Goal: Task Accomplishment & Management: Complete application form

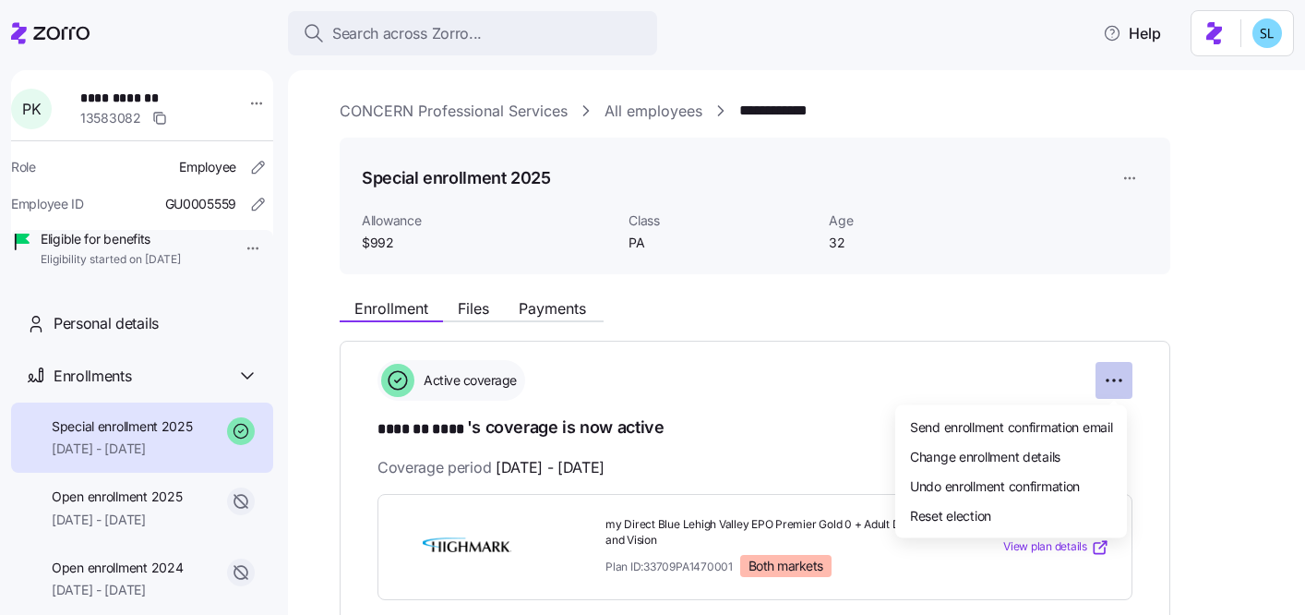
click at [1110, 387] on html "**********" at bounding box center [652, 302] width 1305 height 604
click at [1088, 456] on div "Change enrollment details" at bounding box center [1011, 456] width 217 height 30
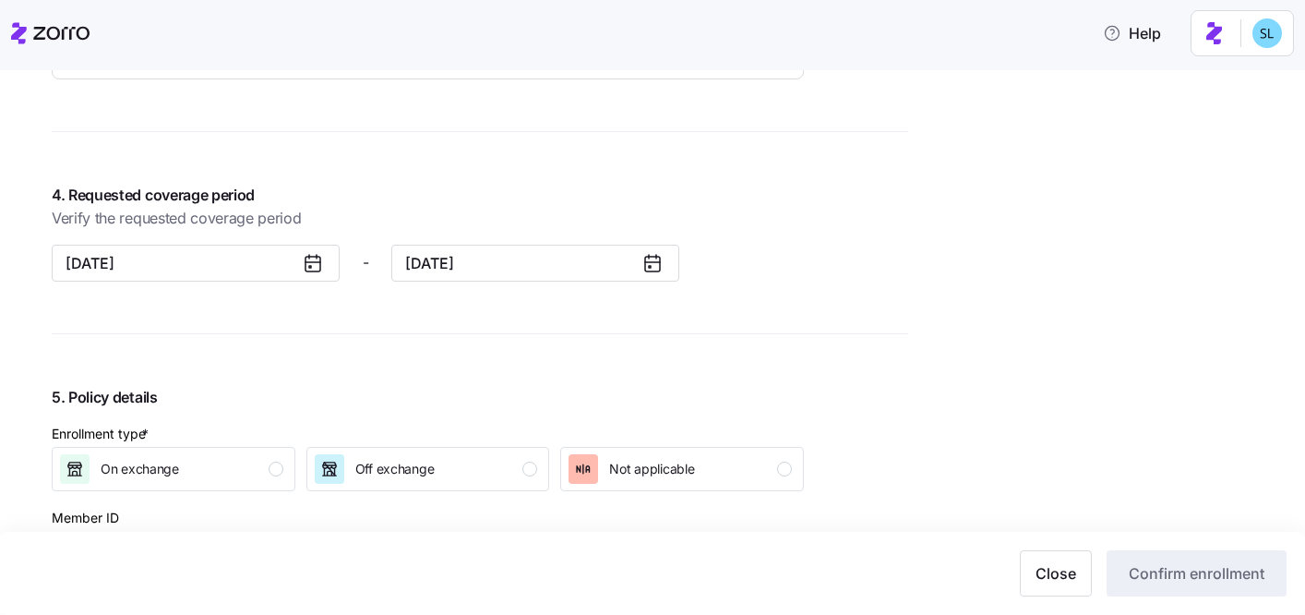
scroll to position [1571, 0]
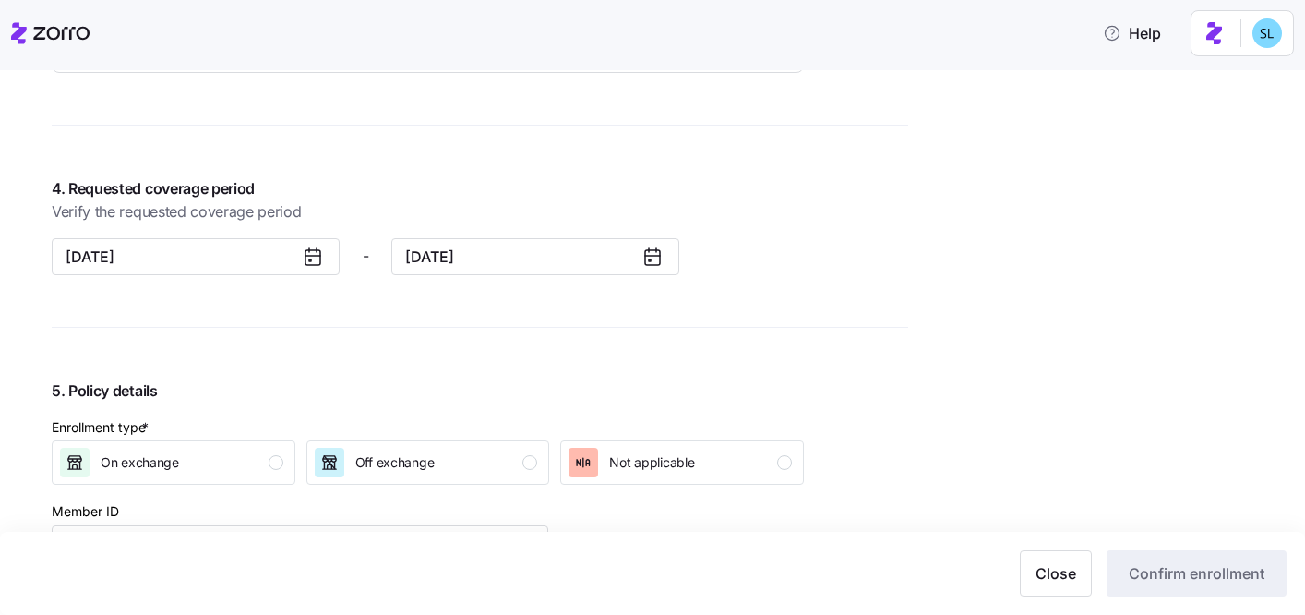
click at [318, 274] on div at bounding box center [320, 256] width 37 height 35
click at [318, 266] on icon at bounding box center [313, 257] width 22 height 22
click at [304, 262] on icon at bounding box center [313, 257] width 22 height 22
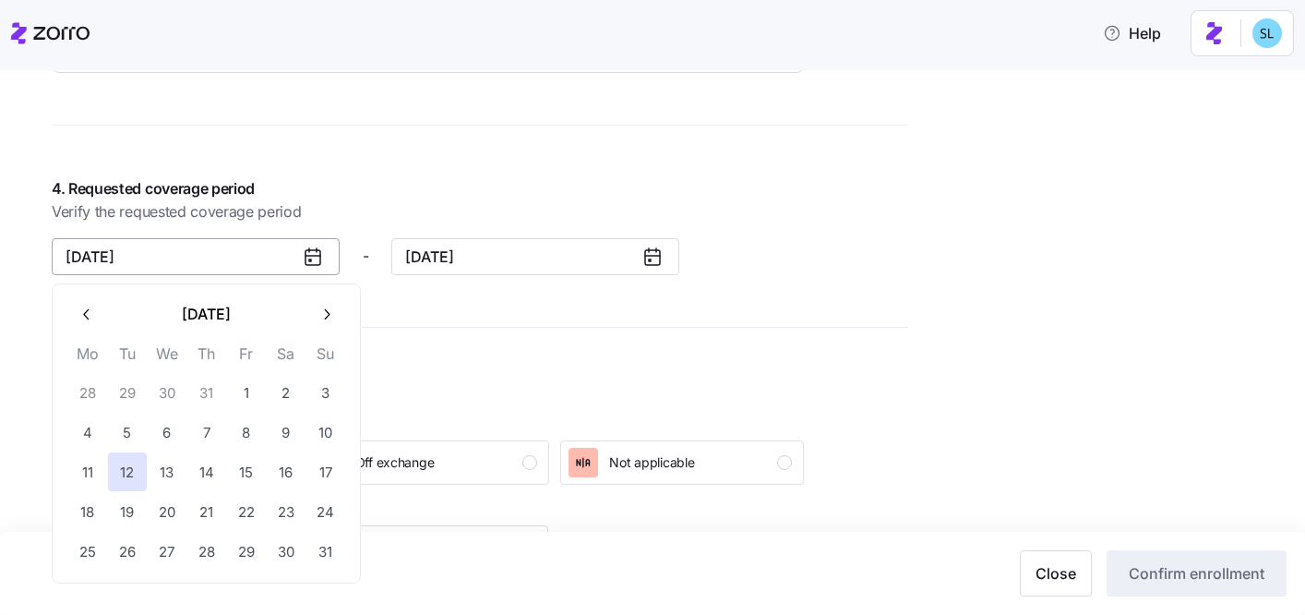
click at [221, 258] on input "[DATE]" at bounding box center [196, 256] width 288 height 37
click at [75, 316] on button "button" at bounding box center [86, 314] width 39 height 39
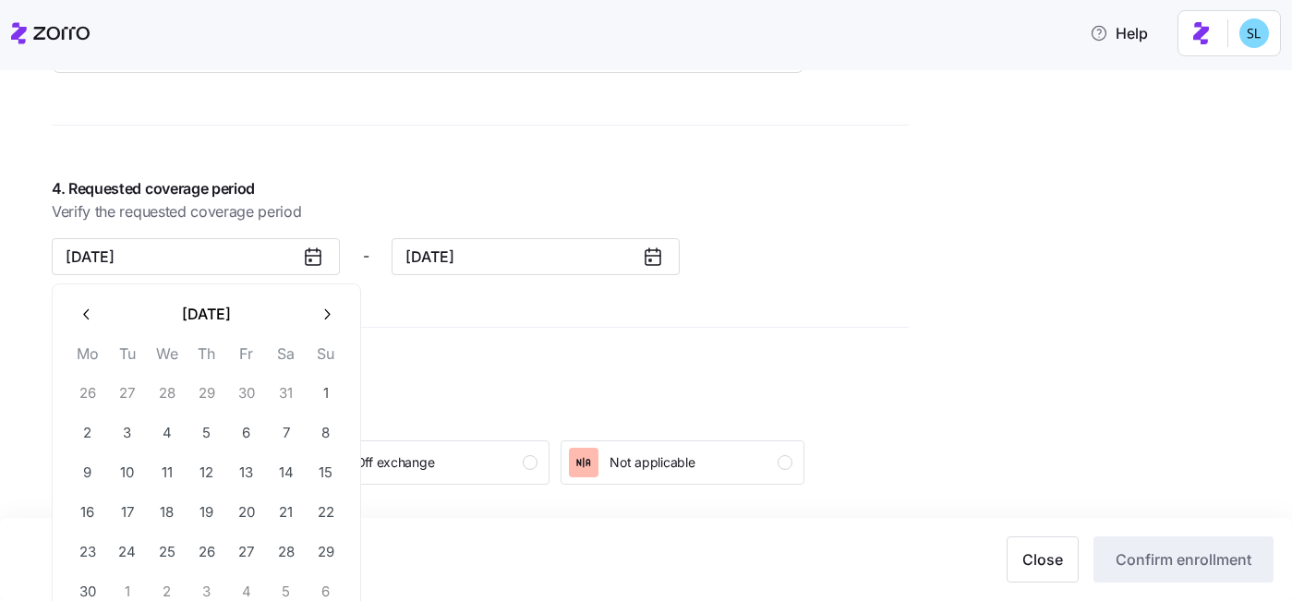
click at [75, 316] on button "button" at bounding box center [86, 314] width 39 height 39
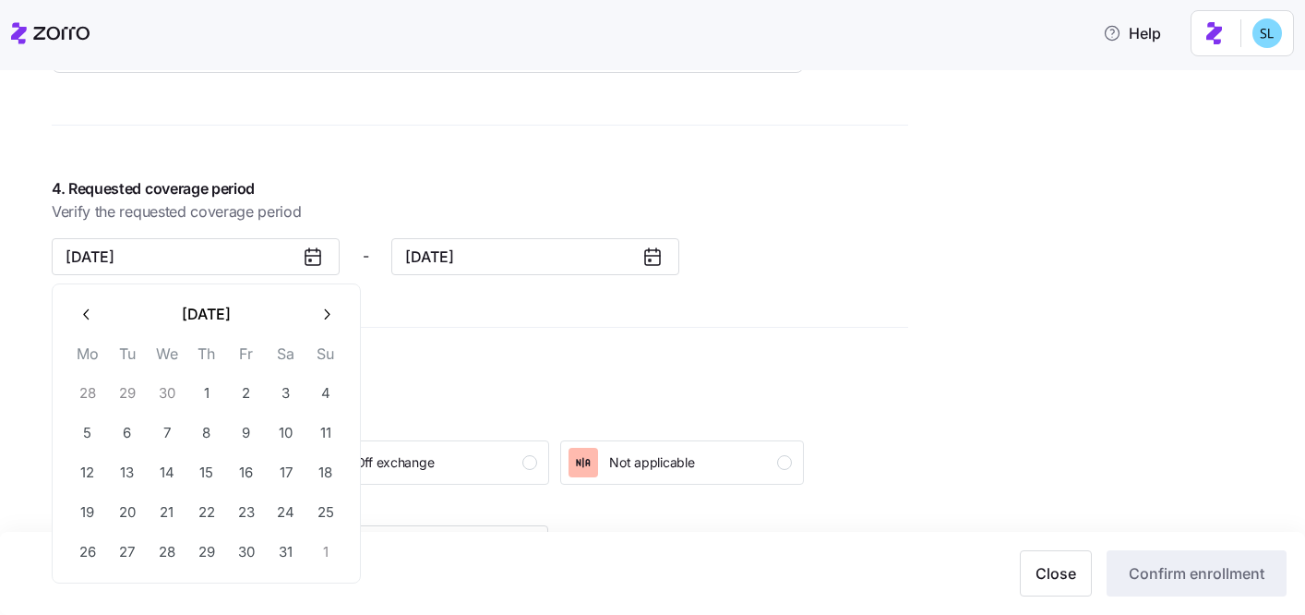
click at [75, 316] on button "button" at bounding box center [86, 314] width 39 height 39
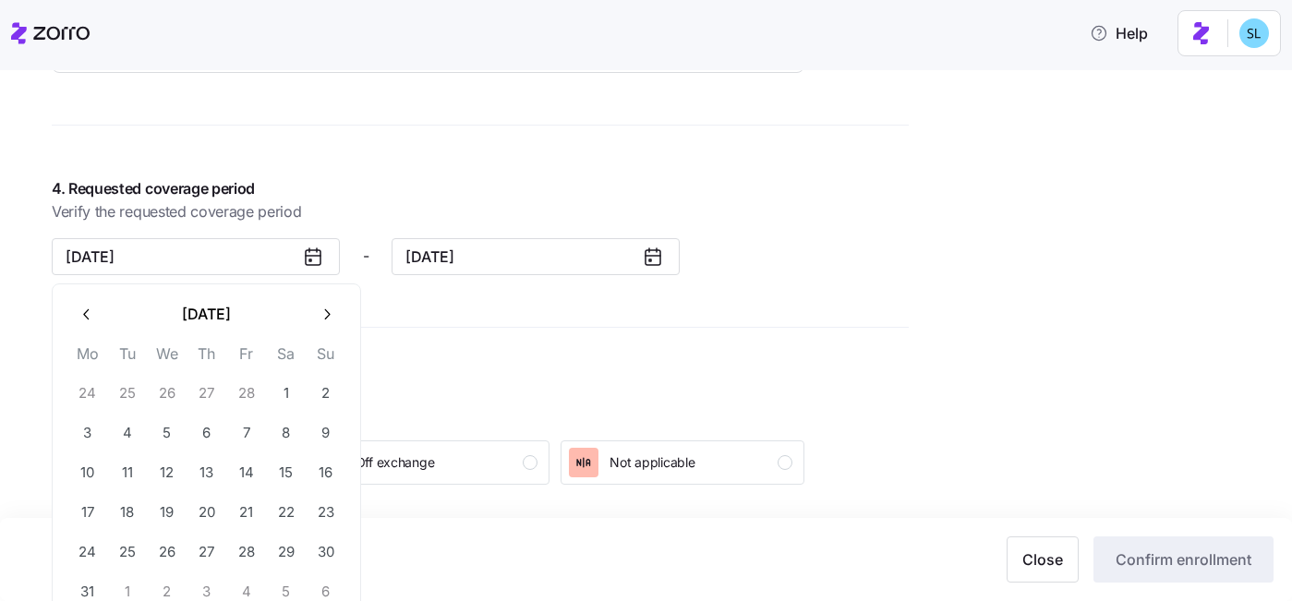
click at [75, 316] on button "button" at bounding box center [86, 314] width 39 height 39
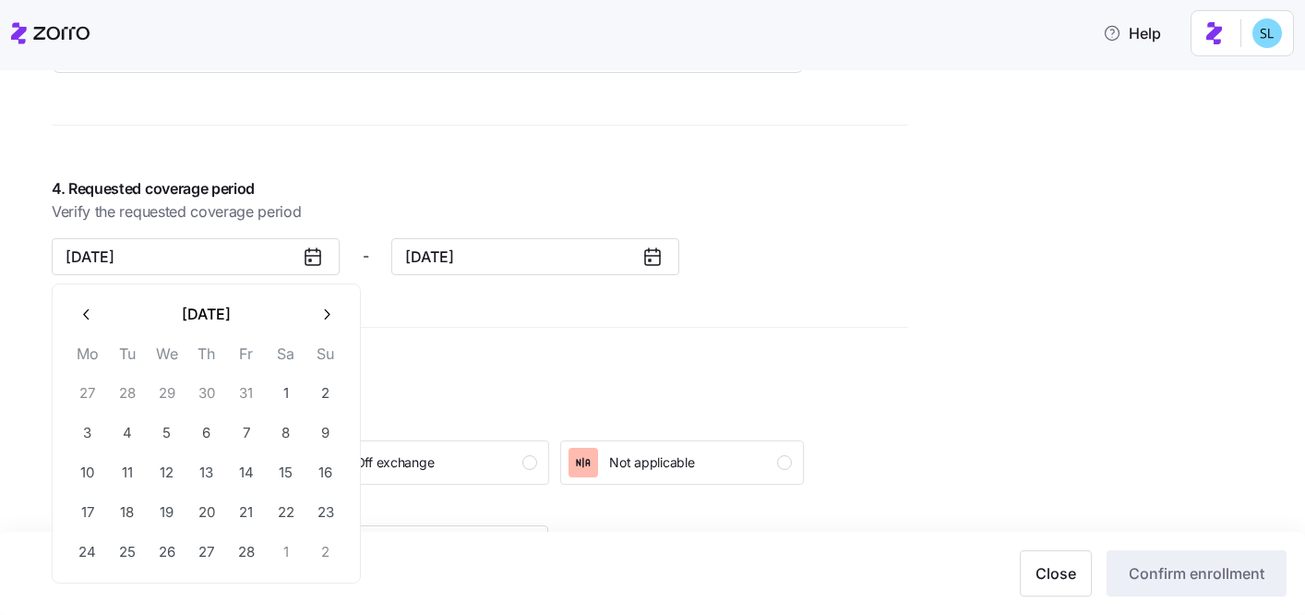
click at [75, 316] on button "button" at bounding box center [86, 314] width 39 height 39
click at [318, 427] on button "12" at bounding box center [325, 432] width 39 height 39
type input "[DATE]"
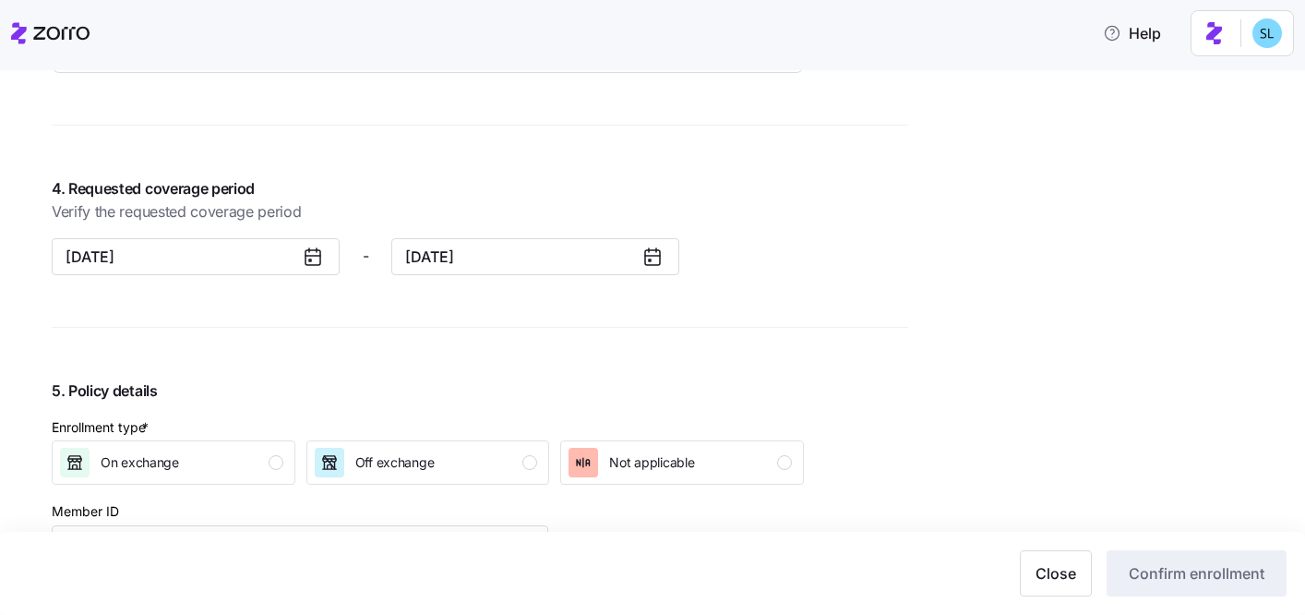
click at [398, 404] on div "5. Policy details Enrollment type * On exchange Off exchange Not applicable Mem…" at bounding box center [428, 490] width 752 height 223
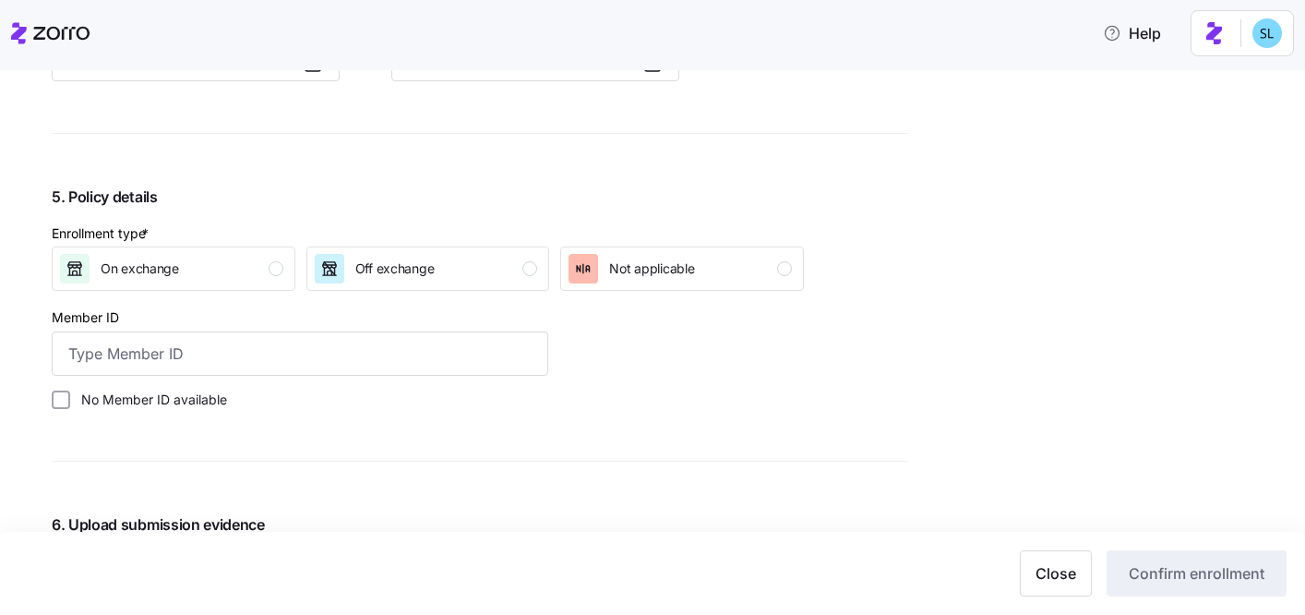
scroll to position [1804, 0]
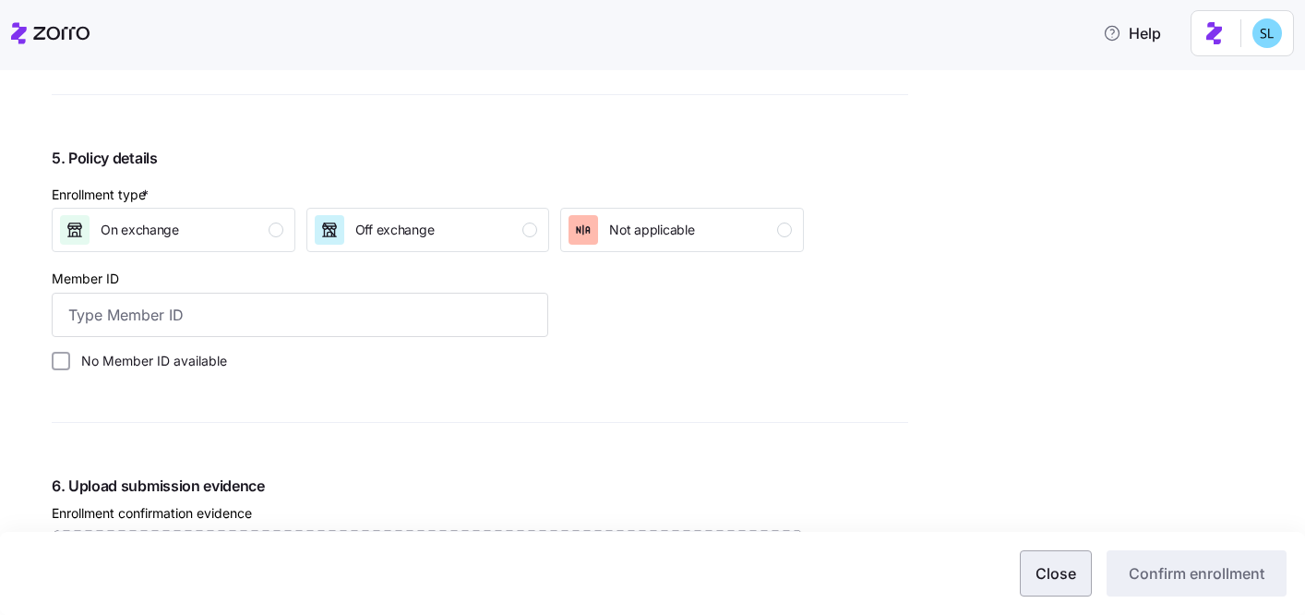
click at [1060, 581] on span "Close" at bounding box center [1056, 573] width 41 height 22
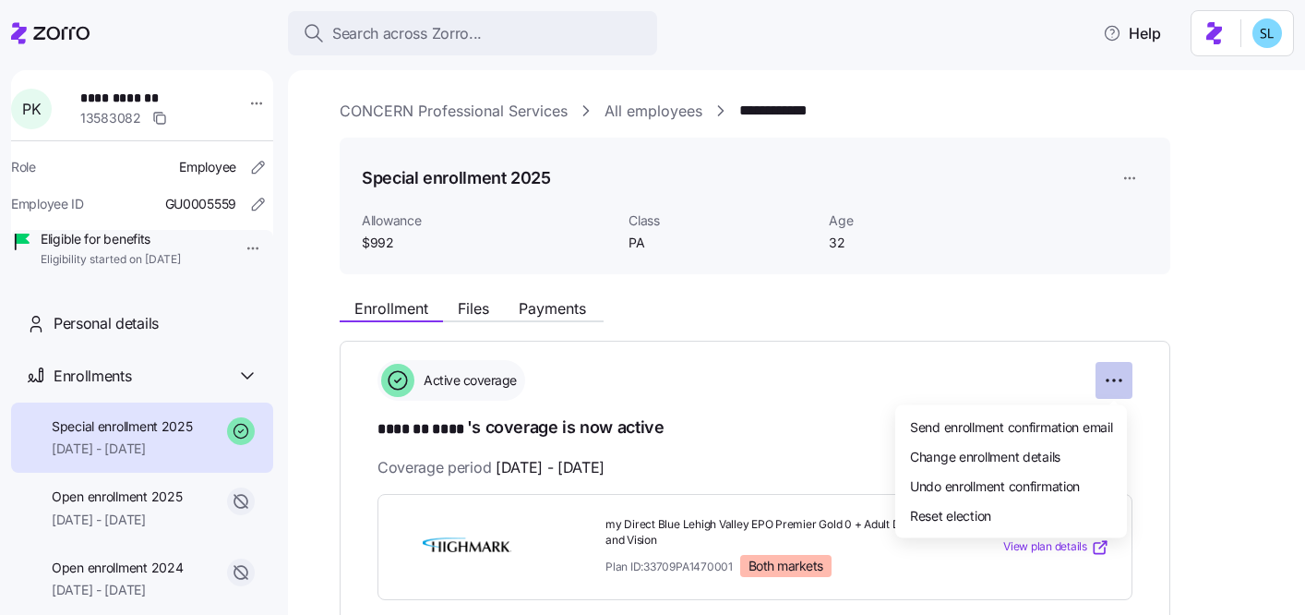
click at [1116, 371] on html "**********" at bounding box center [652, 302] width 1305 height 604
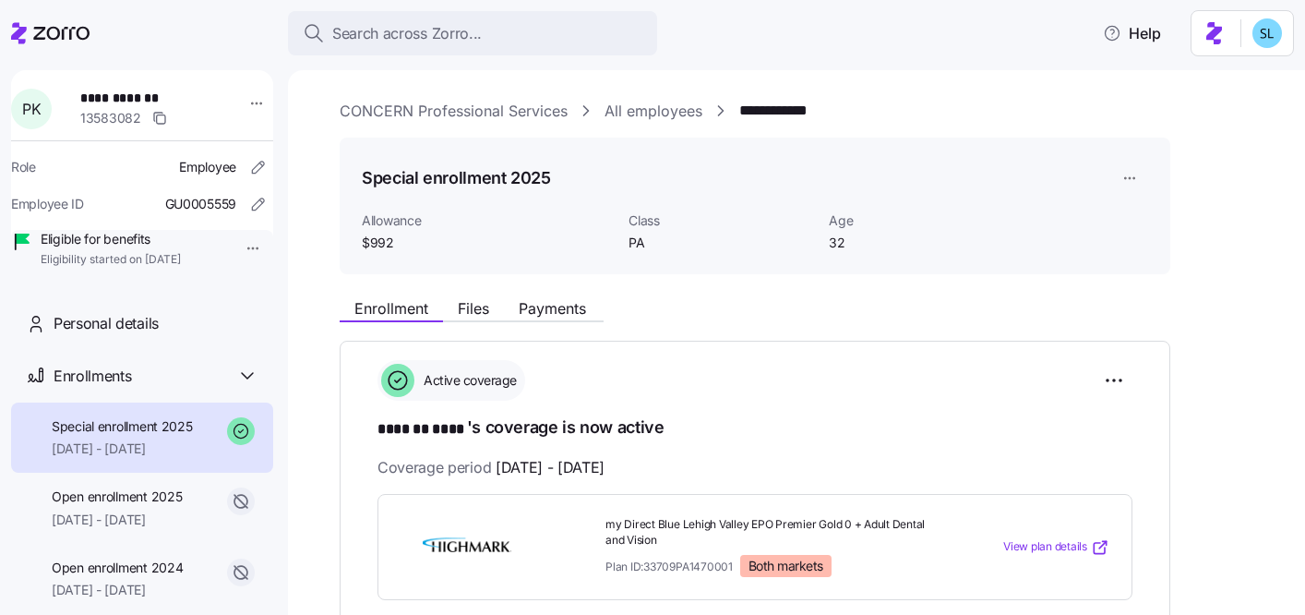
click at [1190, 353] on html "**********" at bounding box center [652, 302] width 1305 height 604
click at [1131, 186] on html "**********" at bounding box center [652, 302] width 1305 height 604
click at [1146, 213] on div "Edit enrollment record" at bounding box center [1192, 223] width 133 height 20
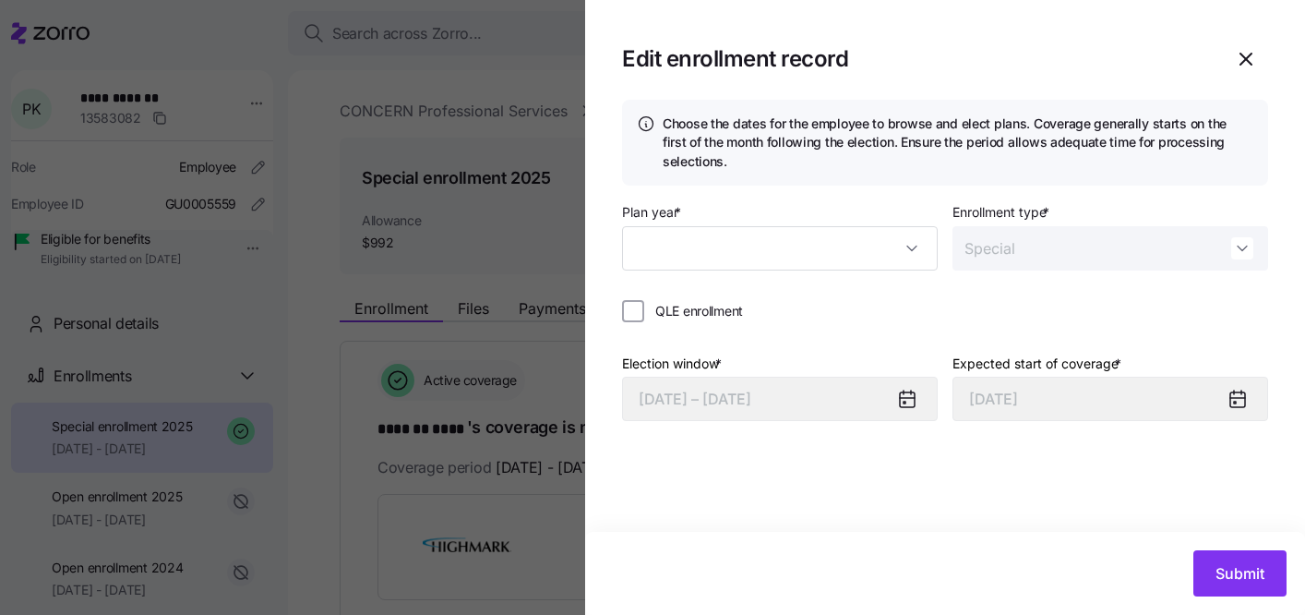
type input "2025"
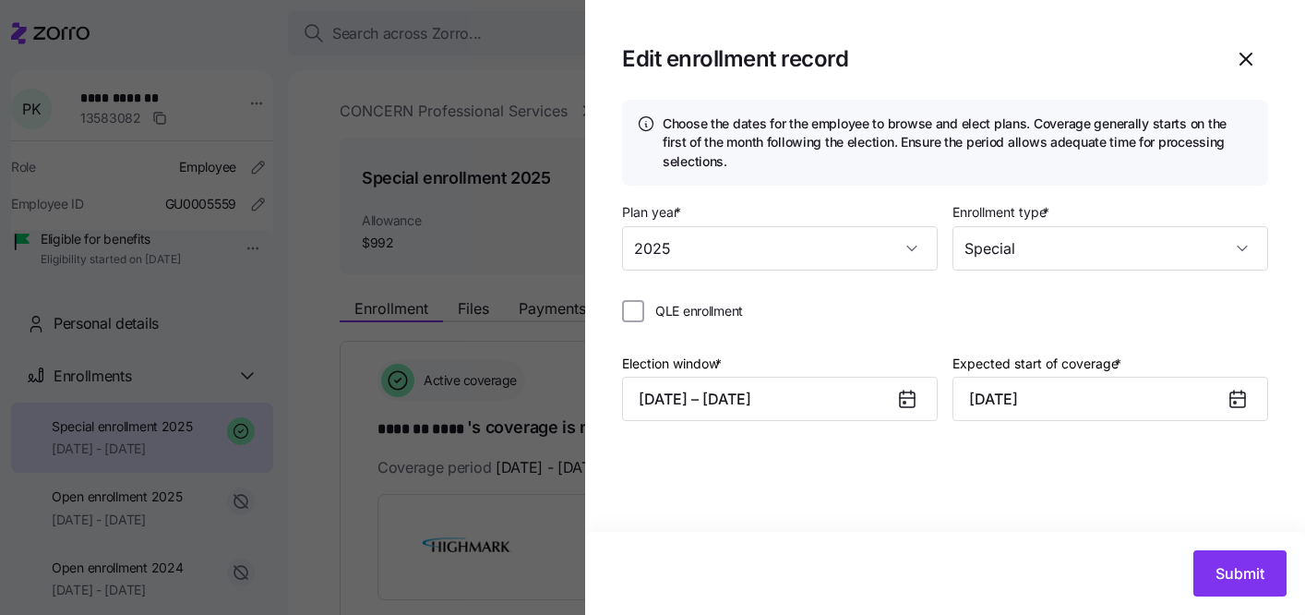
click at [716, 313] on span "QLE enrollment" at bounding box center [699, 311] width 88 height 18
click at [644, 313] on input "QLE enrollment" at bounding box center [633, 311] width 22 height 22
checkbox input "true"
type input "[DATE]"
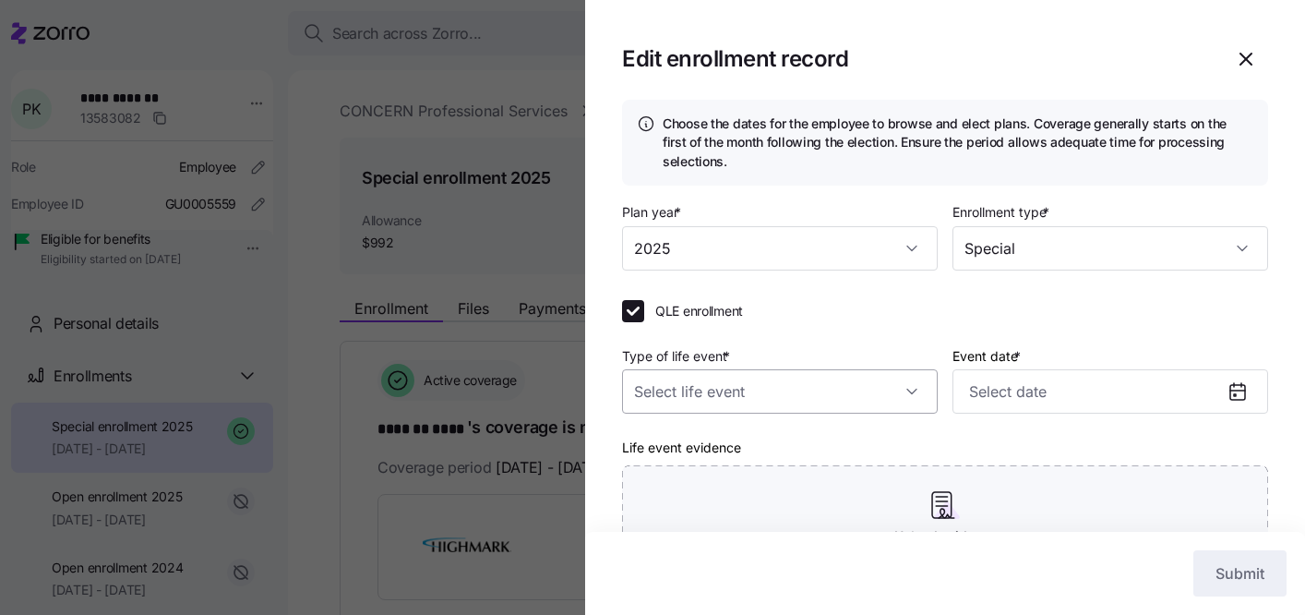
click at [742, 381] on input "Type of life event *" at bounding box center [780, 391] width 316 height 44
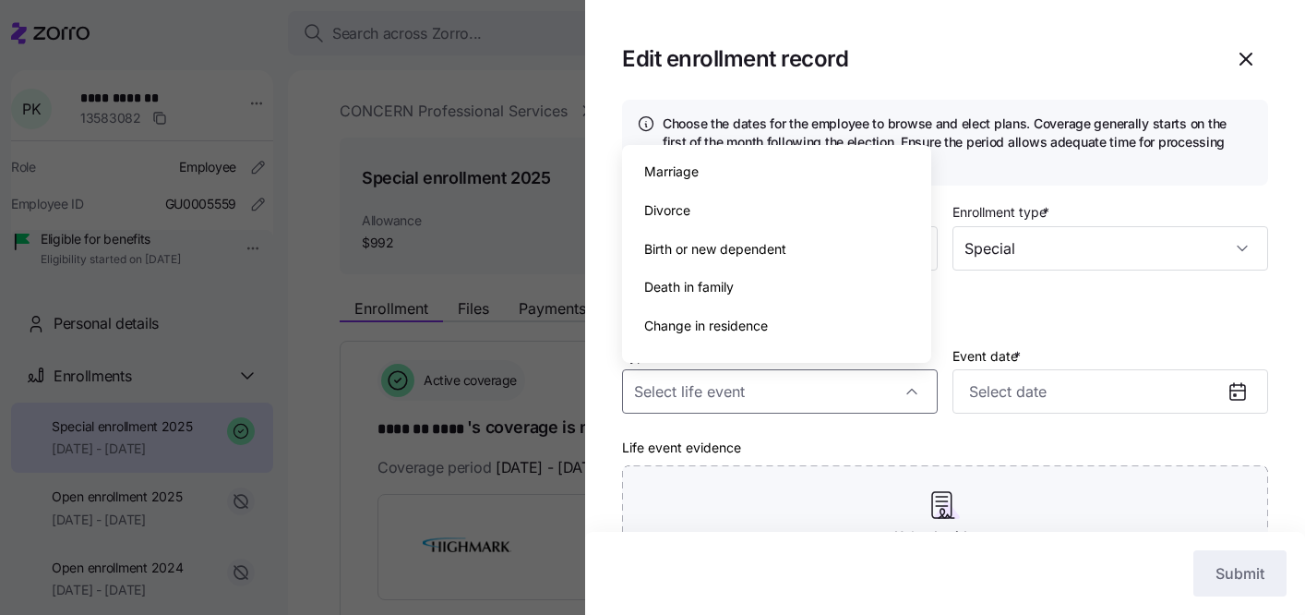
click at [737, 252] on span "Birth or new dependent" at bounding box center [715, 249] width 142 height 20
type input "Birth or new dependent"
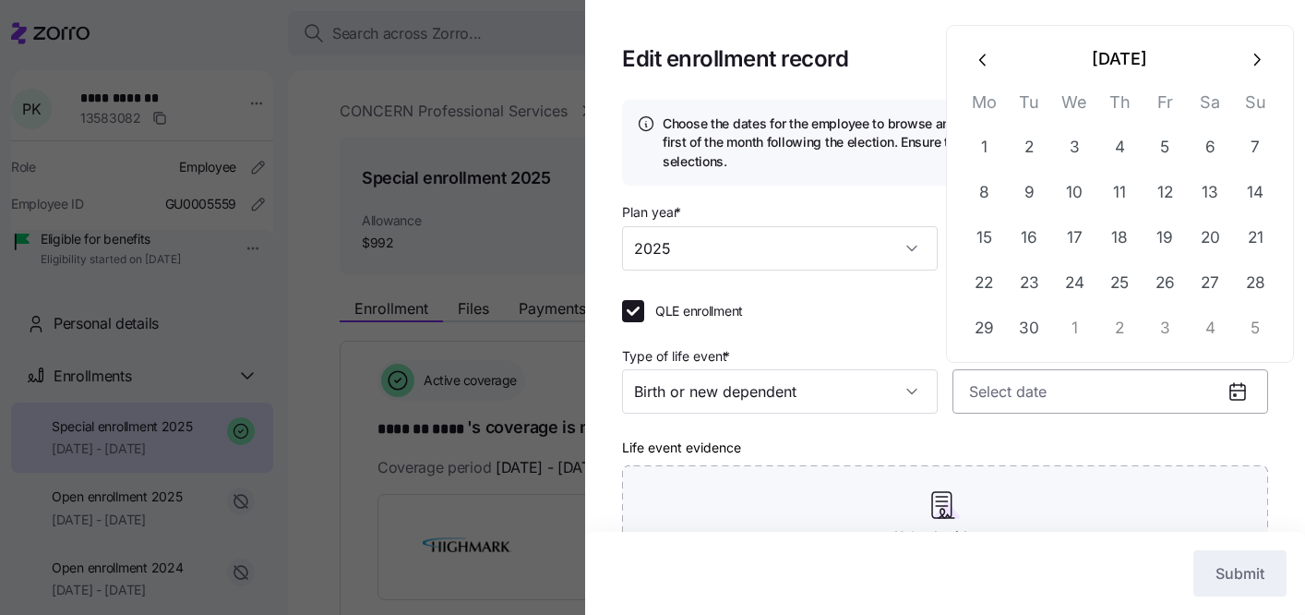
click at [1048, 393] on input "Event date *" at bounding box center [1111, 391] width 316 height 44
click at [980, 63] on icon "button" at bounding box center [984, 60] width 20 height 20
click at [980, 63] on th "Mo" at bounding box center [984, 61] width 45 height 36
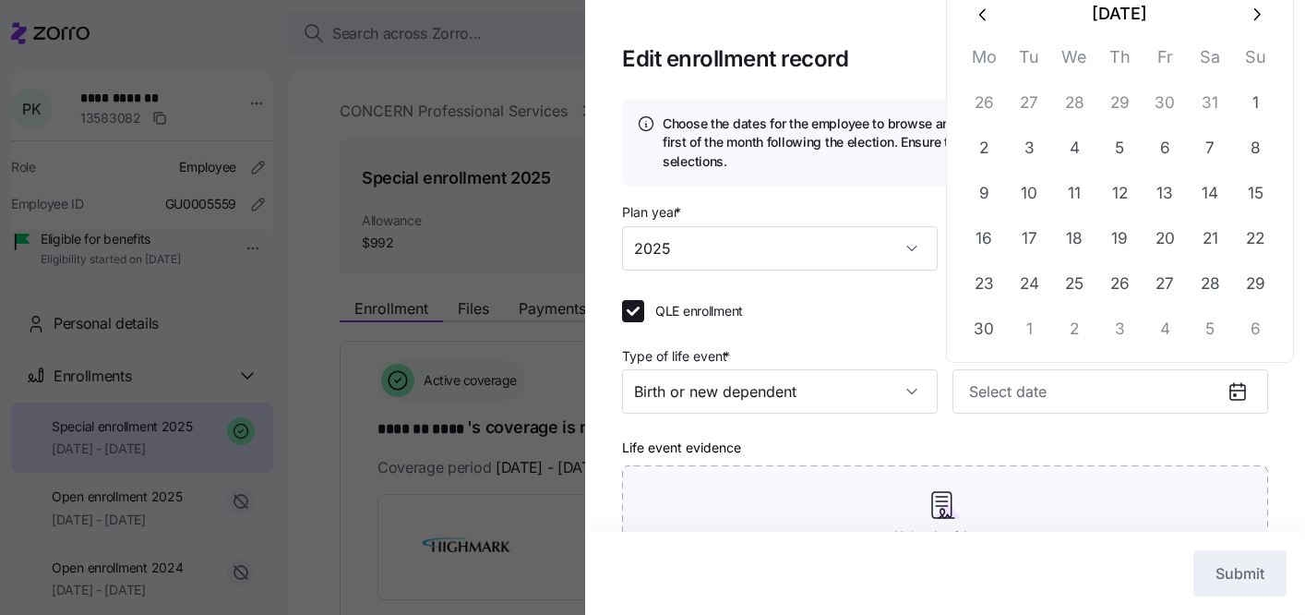
click at [980, 27] on button "button" at bounding box center [984, 14] width 44 height 44
click at [980, 27] on div "[DATE] Mo Tu We Th Fr Sa Su 28 29 30 1 2 3 4 5 6 7 8 9 10 11 12 13 14 15 16 17 …" at bounding box center [1120, 194] width 348 height 338
click at [980, 54] on icon "button" at bounding box center [984, 60] width 20 height 20
click at [980, 17] on icon "button" at bounding box center [984, 15] width 20 height 20
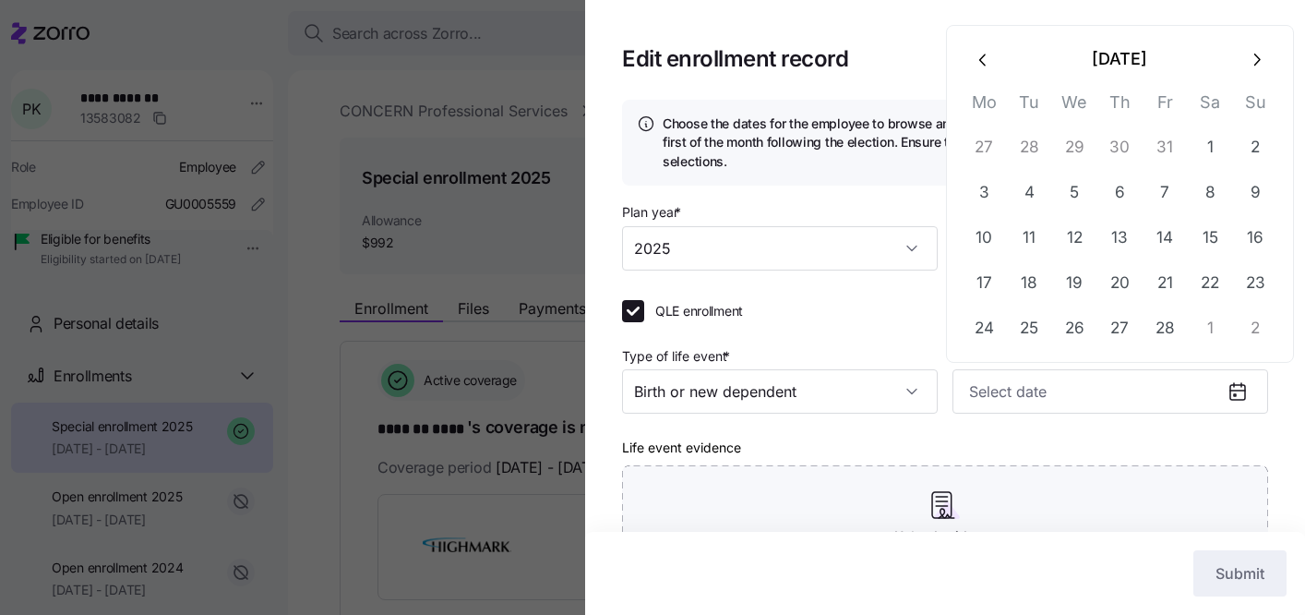
click at [980, 48] on button "button" at bounding box center [984, 59] width 44 height 44
click at [1258, 196] on button "12" at bounding box center [1255, 193] width 44 height 44
type input "[DATE]"
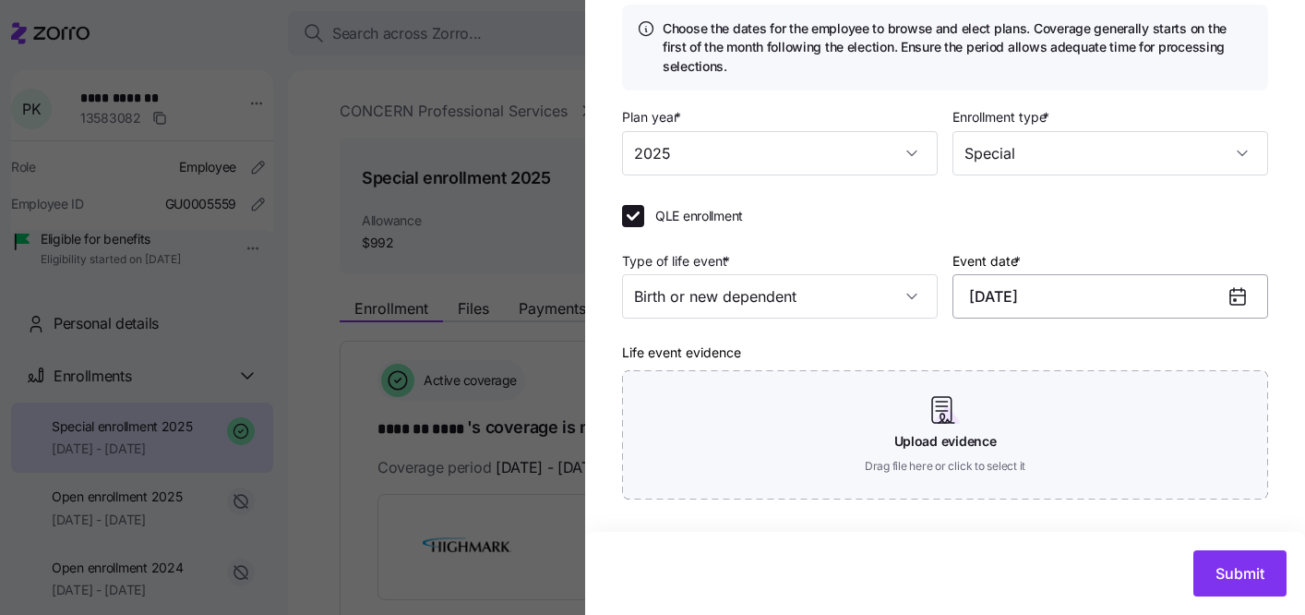
scroll to position [193, 0]
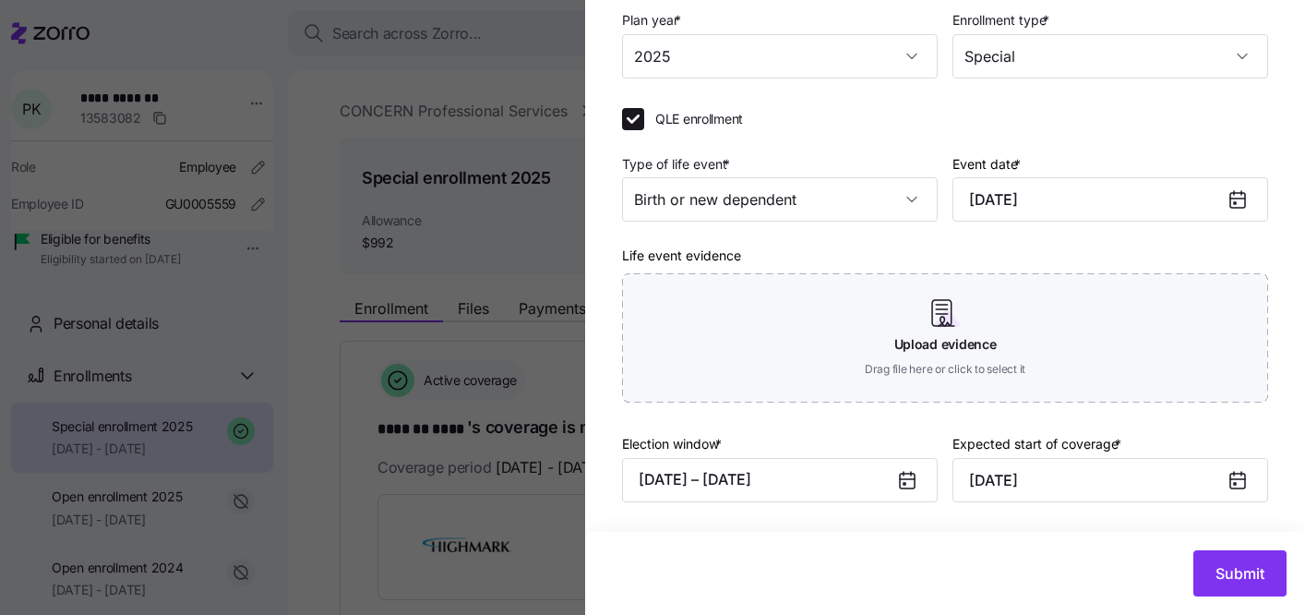
click at [900, 482] on icon at bounding box center [907, 481] width 15 height 15
click at [840, 467] on button "[DATE] – [DATE]" at bounding box center [780, 480] width 316 height 44
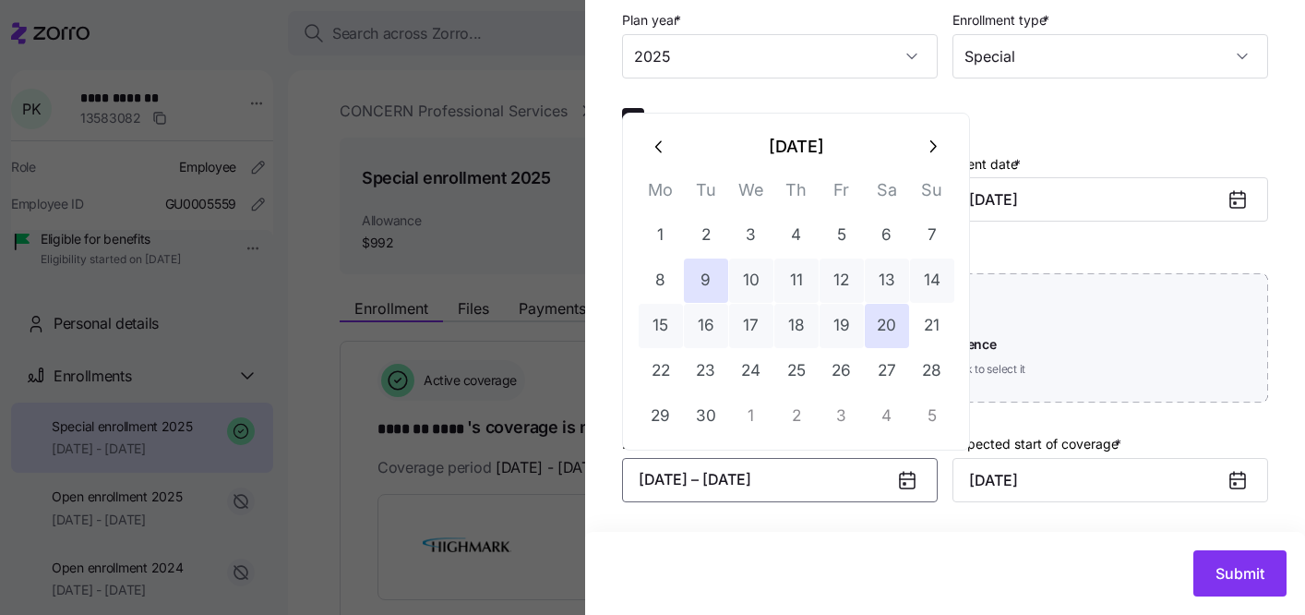
click at [659, 149] on icon "button" at bounding box center [660, 147] width 20 height 20
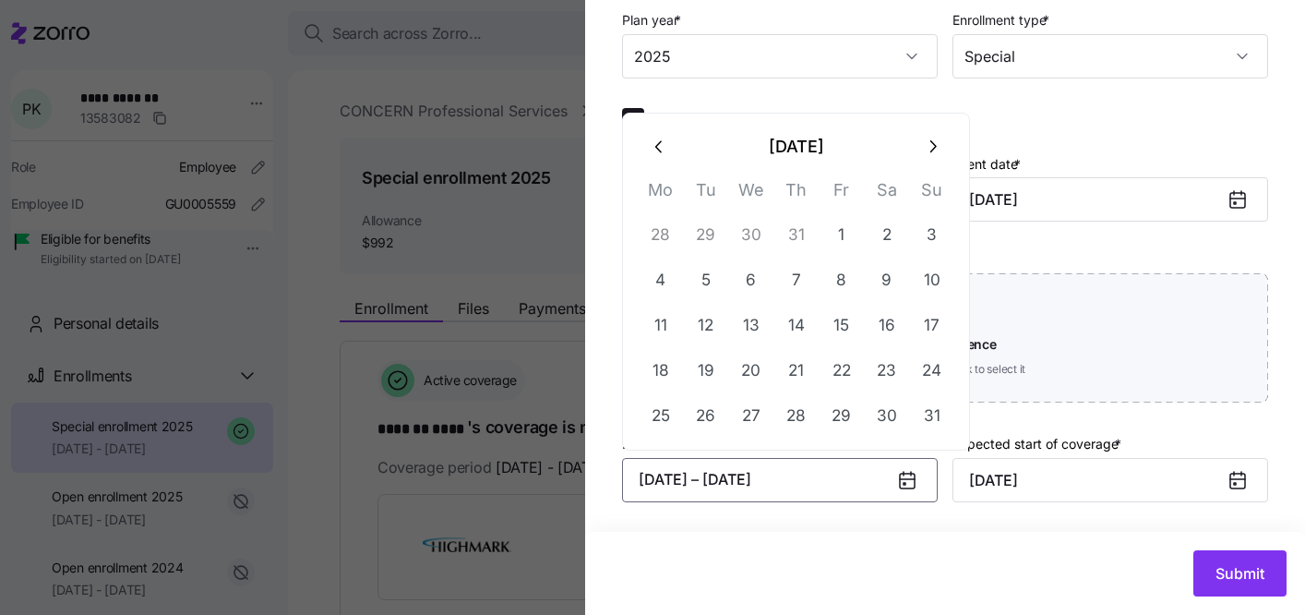
click at [659, 149] on icon "button" at bounding box center [660, 147] width 20 height 20
click at [659, 149] on th "Mo" at bounding box center [660, 149] width 45 height 36
click at [659, 116] on button "button" at bounding box center [660, 101] width 44 height 44
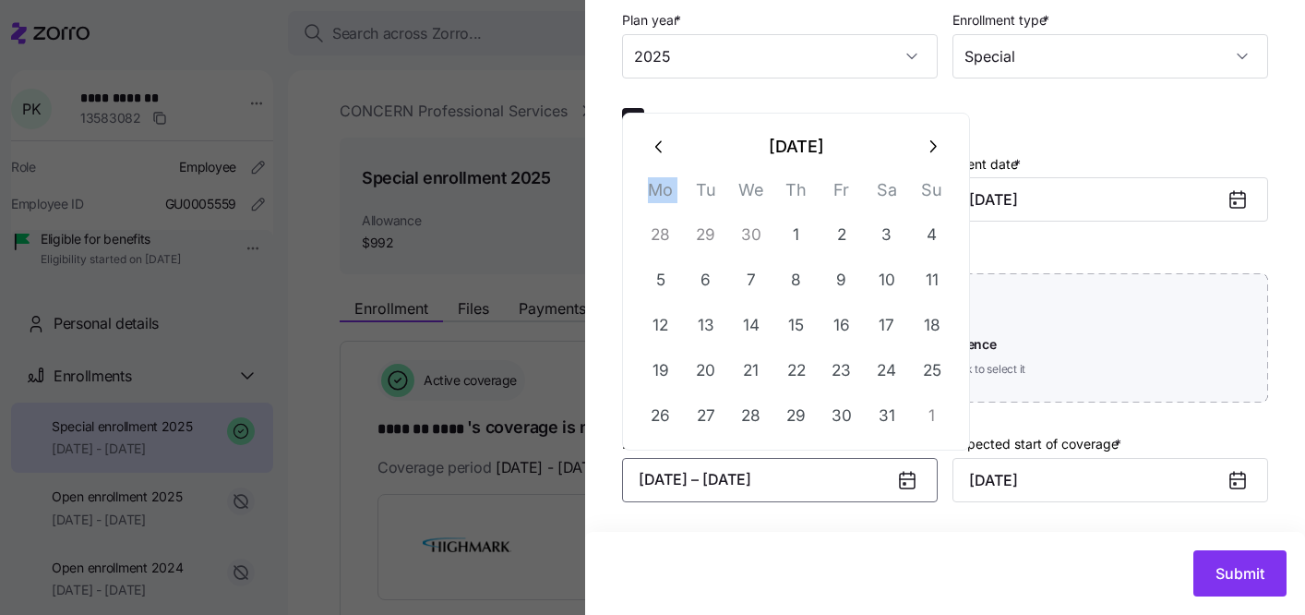
click at [659, 116] on div "[DATE] Mo Tu We Th Fr Sa Su 28 29 30 1 2 3 4 5 6 7 8 9 10 11 12 13 14 15 16 17 …" at bounding box center [796, 282] width 348 height 338
click at [660, 143] on icon "button" at bounding box center [660, 147] width 20 height 20
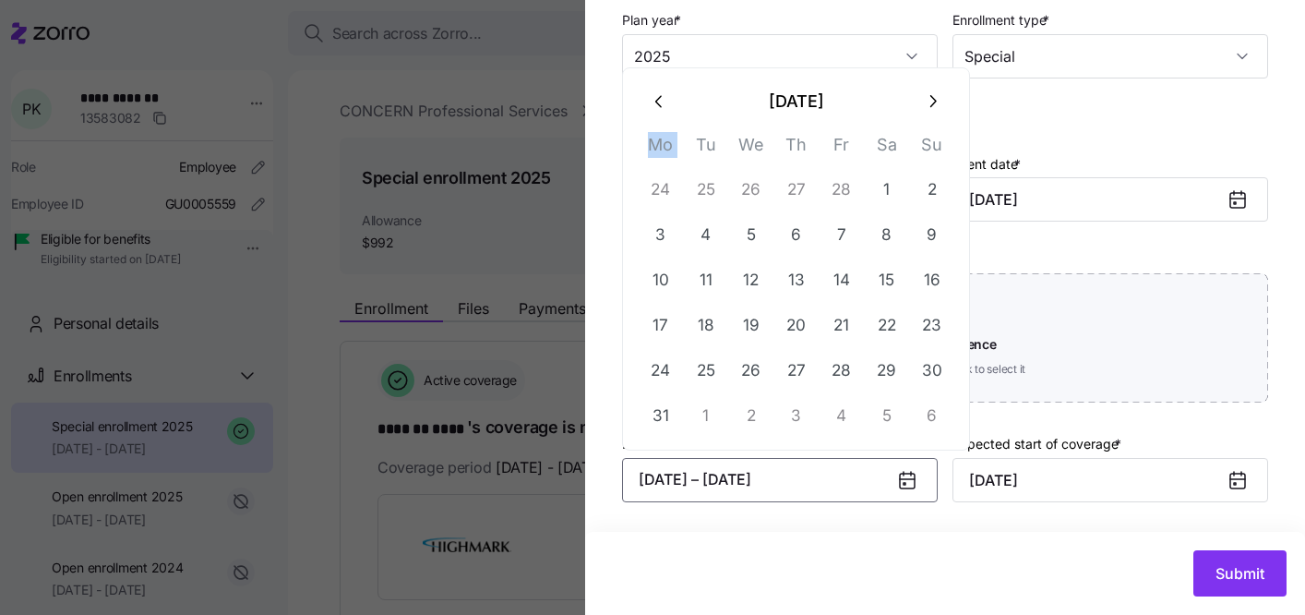
click at [660, 143] on th "Mo" at bounding box center [660, 149] width 45 height 36
click at [659, 120] on button "button" at bounding box center [660, 101] width 44 height 44
click at [659, 142] on icon "button" at bounding box center [658, 147] width 6 height 12
click at [739, 219] on button "1" at bounding box center [751, 235] width 44 height 44
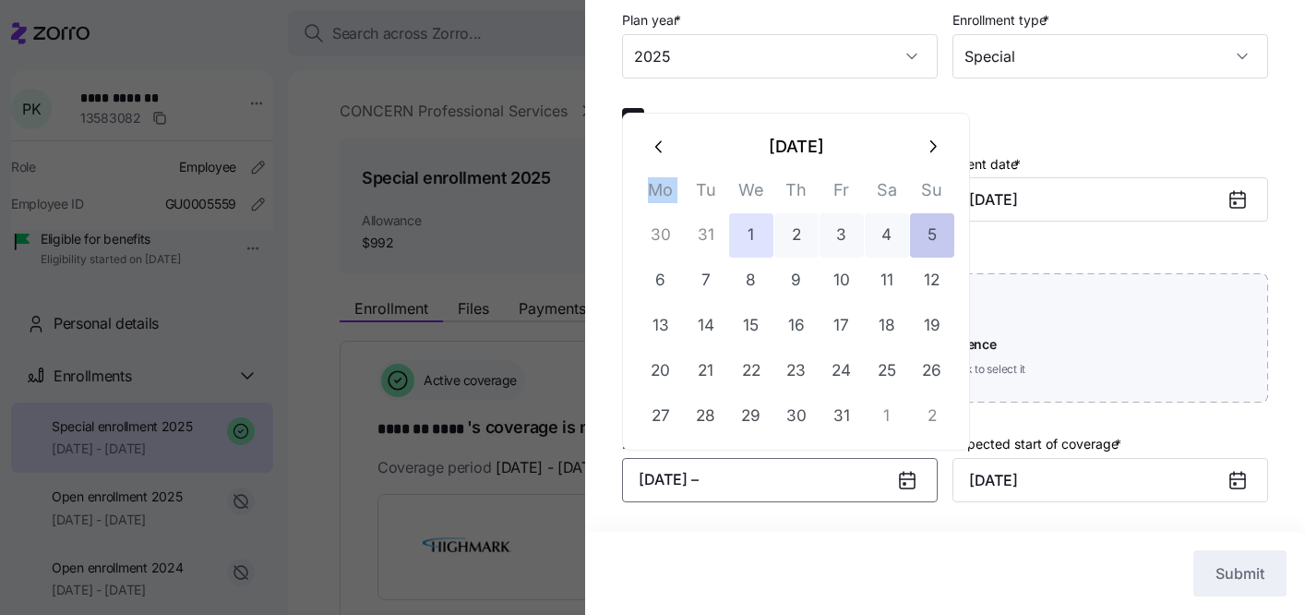
click at [916, 229] on button "5" at bounding box center [932, 235] width 44 height 44
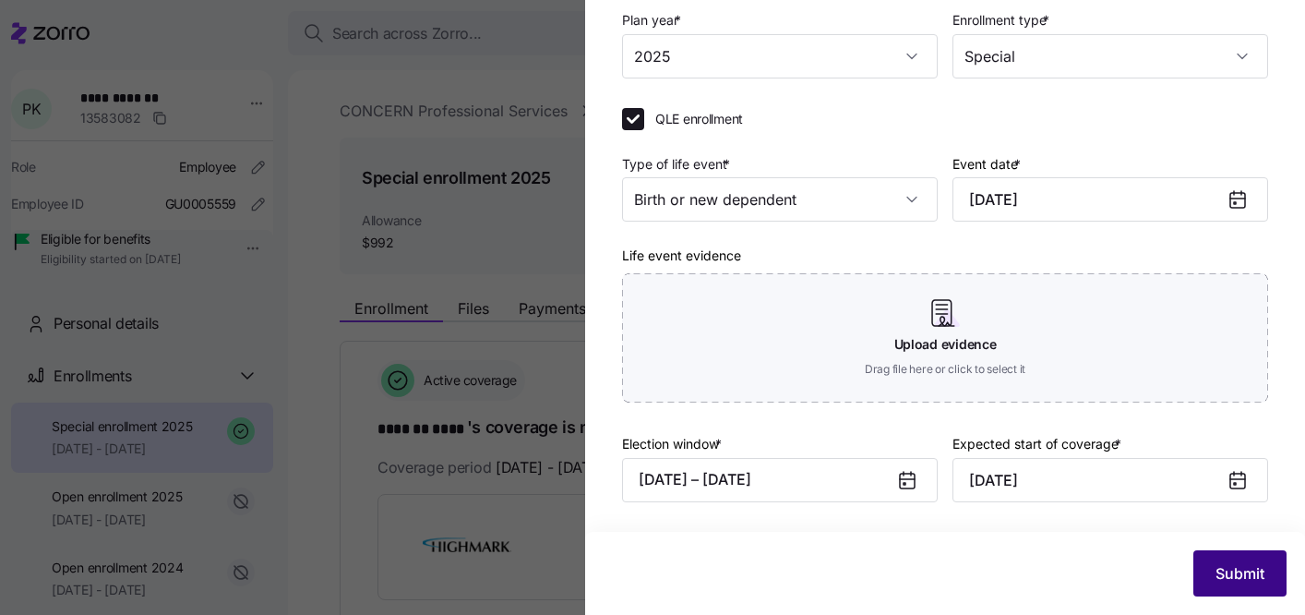
click at [1241, 583] on span "Submit" at bounding box center [1240, 573] width 49 height 22
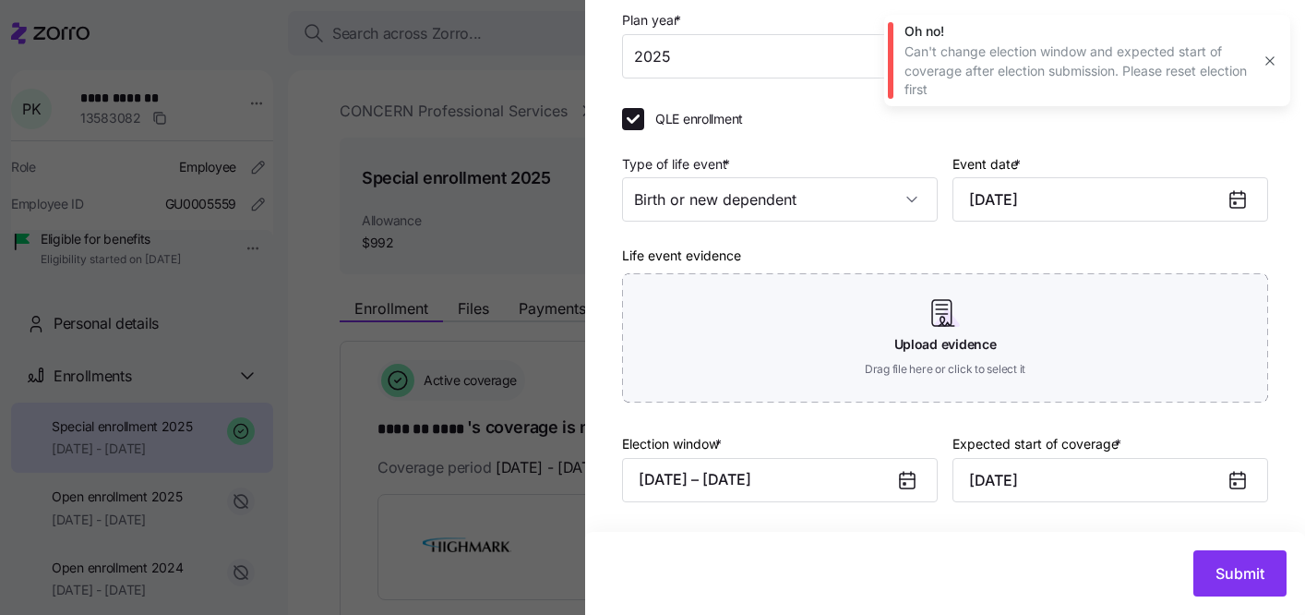
click at [1267, 62] on icon "button" at bounding box center [1270, 61] width 15 height 15
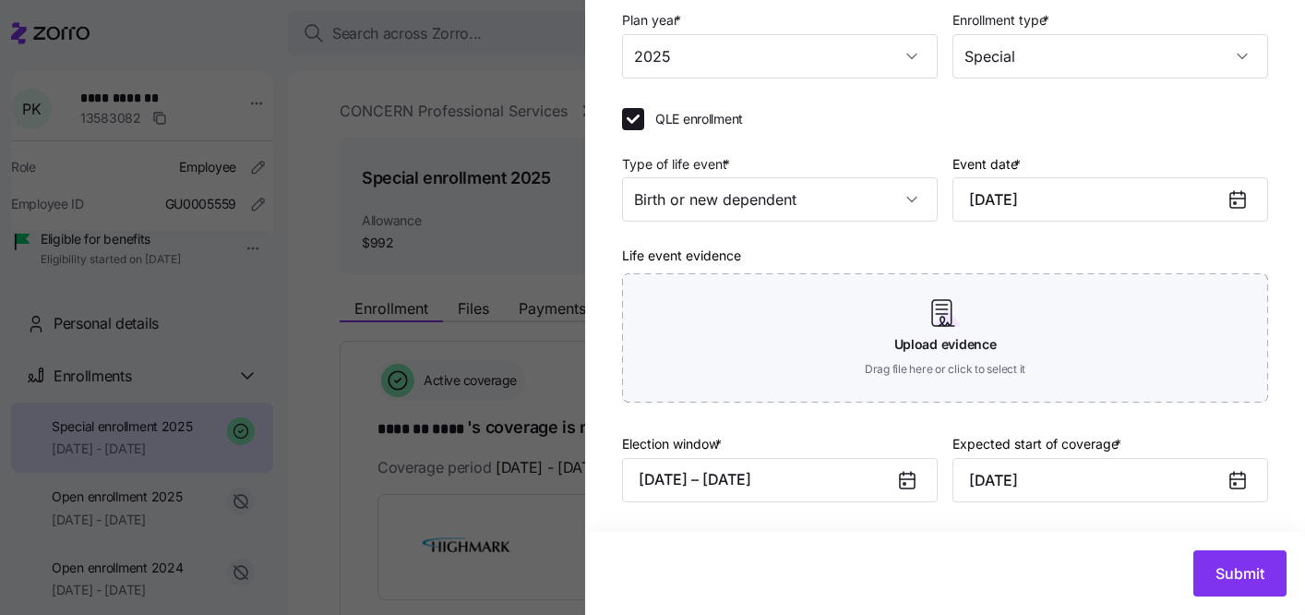
click at [900, 478] on icon at bounding box center [907, 481] width 15 height 15
click at [839, 478] on button "[DATE] – [DATE]" at bounding box center [780, 480] width 316 height 44
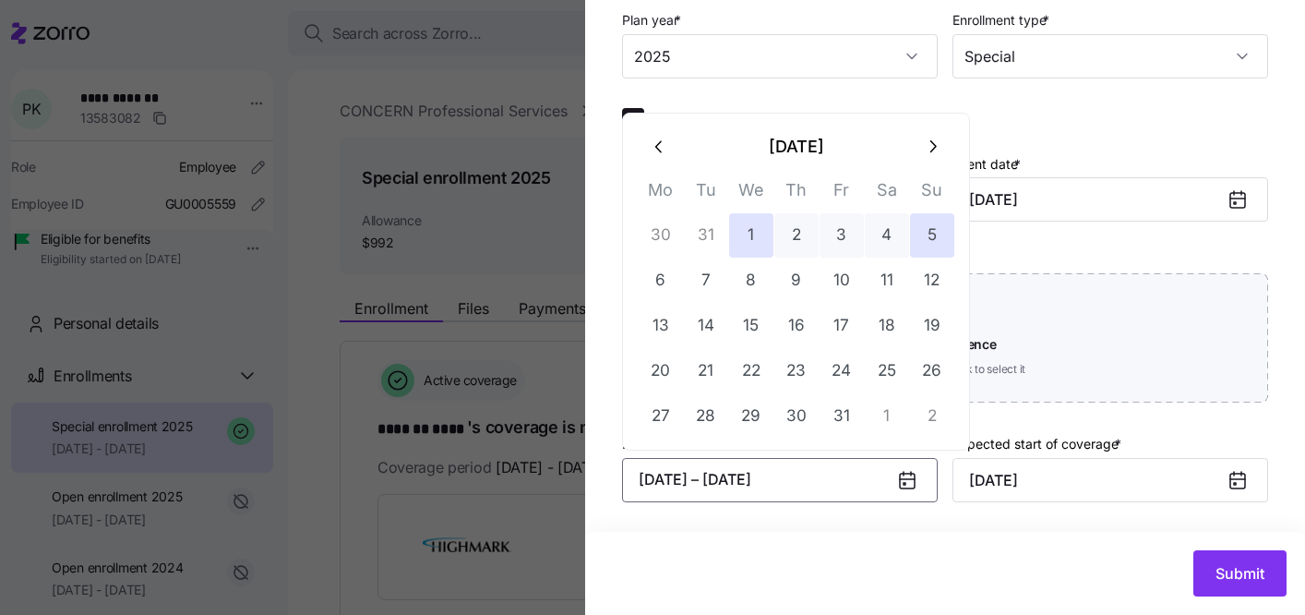
click at [661, 148] on icon "button" at bounding box center [660, 147] width 20 height 20
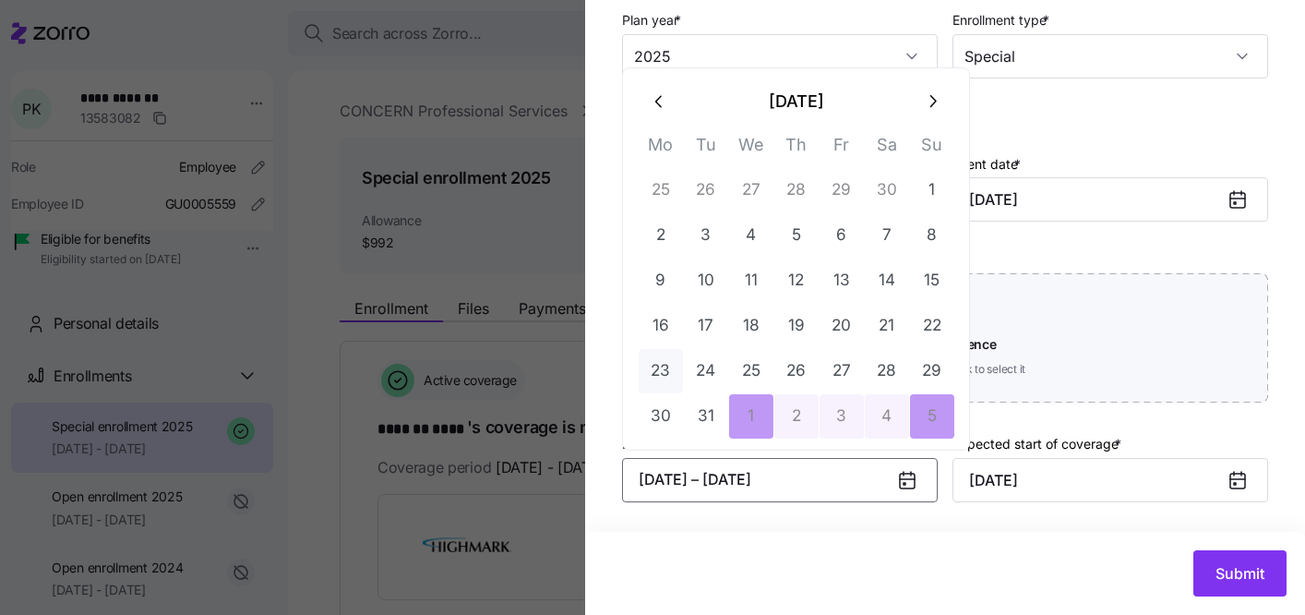
click at [671, 357] on button "23" at bounding box center [661, 371] width 44 height 44
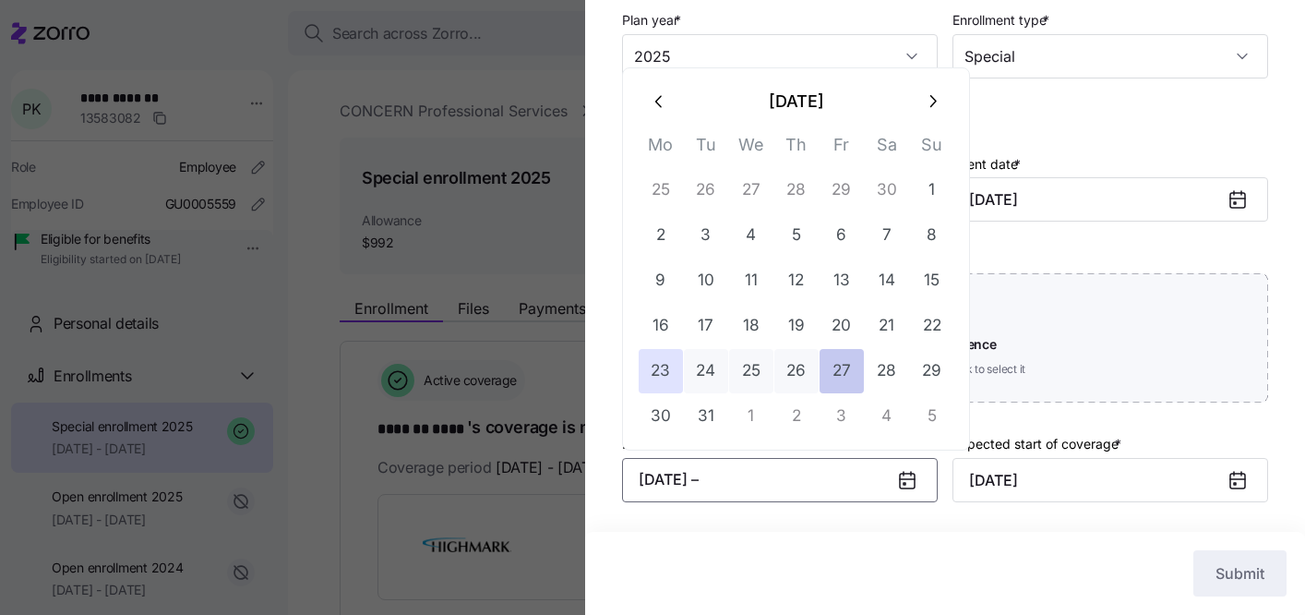
click at [841, 357] on button "27" at bounding box center [842, 371] width 44 height 44
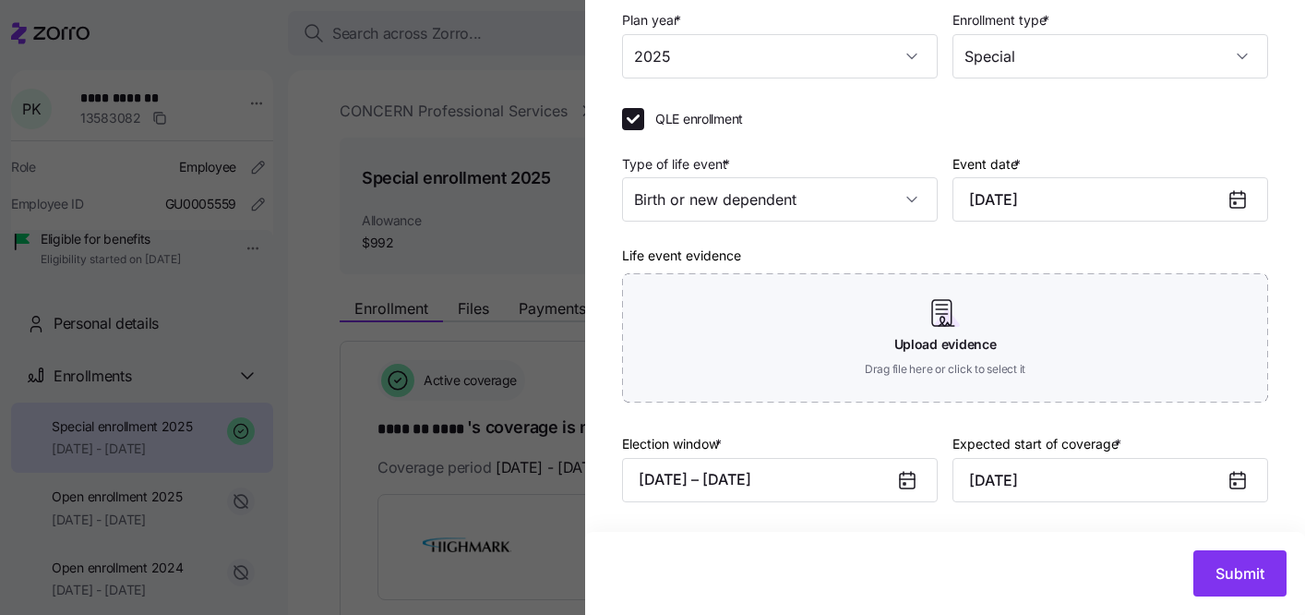
click at [1221, 545] on div "Submit" at bounding box center [945, 573] width 720 height 83
click at [1220, 603] on div "Submit" at bounding box center [945, 573] width 720 height 83
click at [1216, 573] on span "Submit" at bounding box center [1240, 573] width 49 height 22
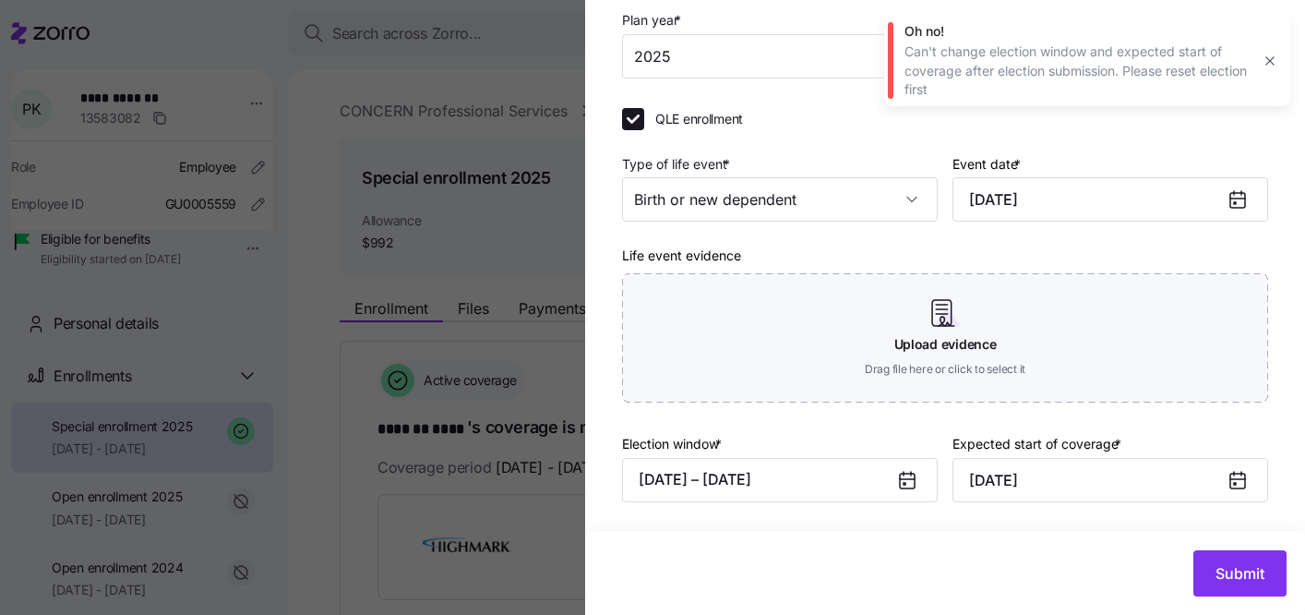
click at [900, 483] on icon at bounding box center [907, 481] width 15 height 15
click at [1273, 55] on icon "button" at bounding box center [1270, 61] width 15 height 15
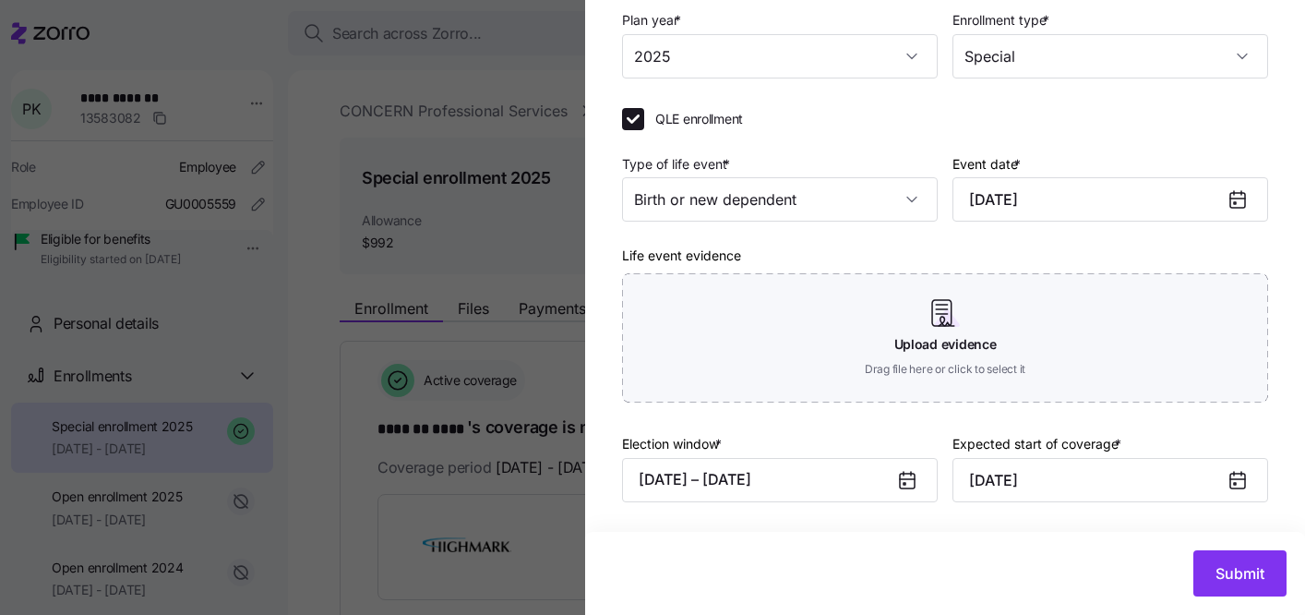
click at [900, 486] on icon at bounding box center [907, 481] width 15 height 15
click at [844, 475] on button "[DATE] – [DATE]" at bounding box center [780, 480] width 316 height 44
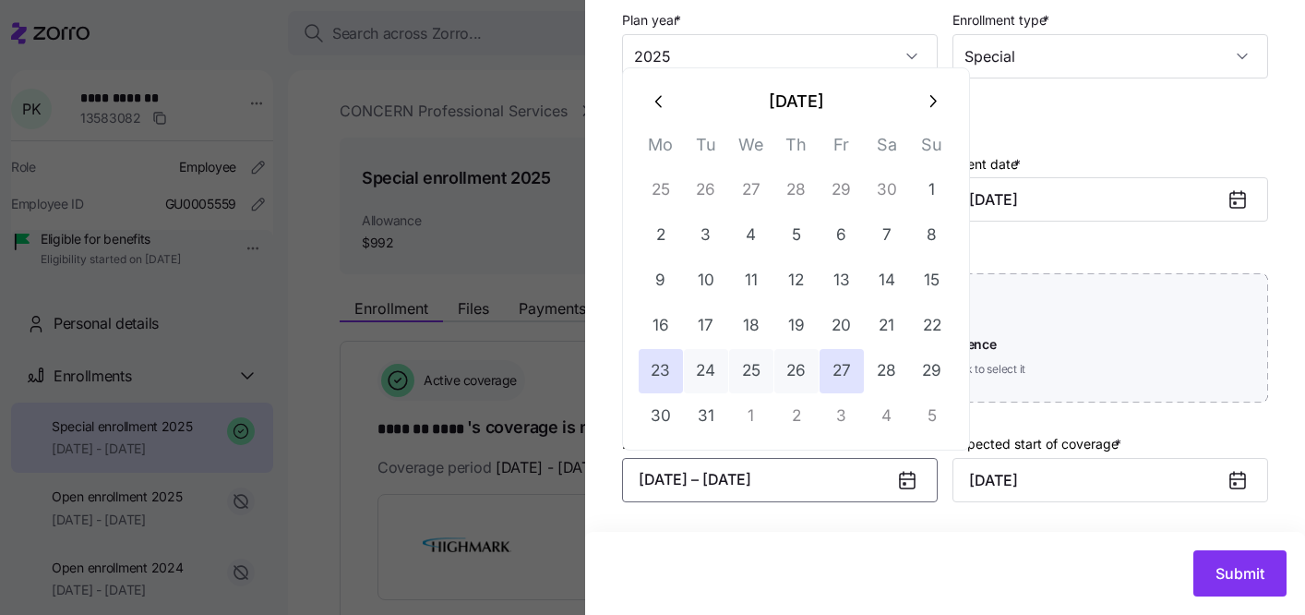
click at [763, 408] on button "1" at bounding box center [751, 416] width 44 height 44
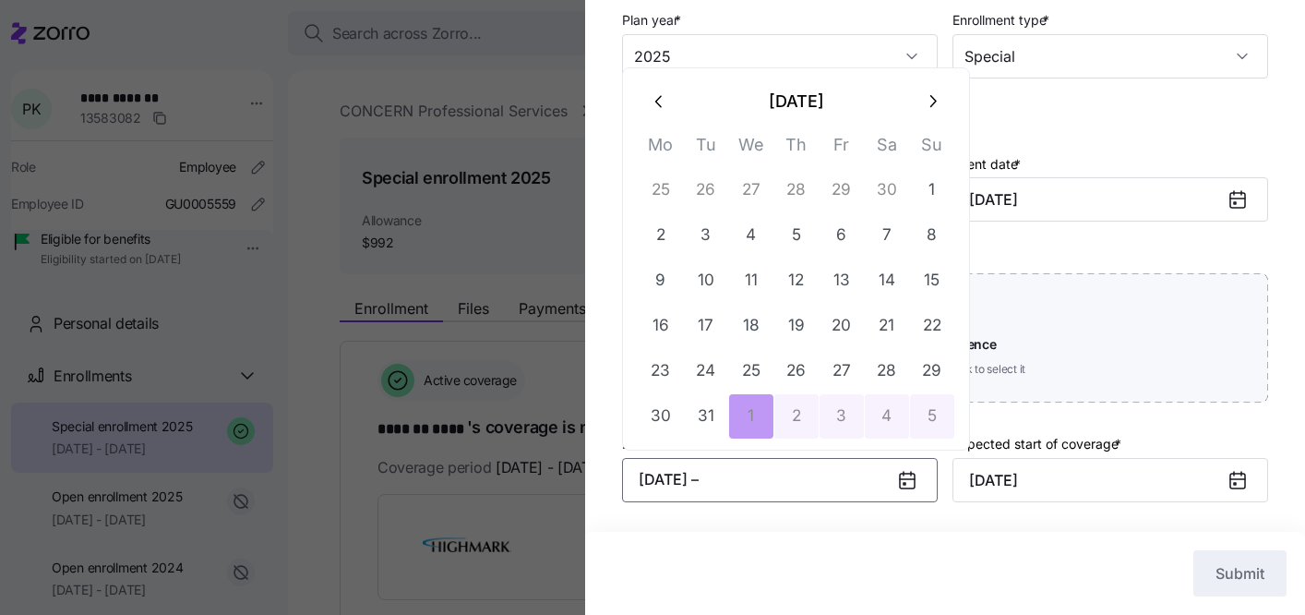
click at [917, 406] on button "5" at bounding box center [932, 416] width 44 height 44
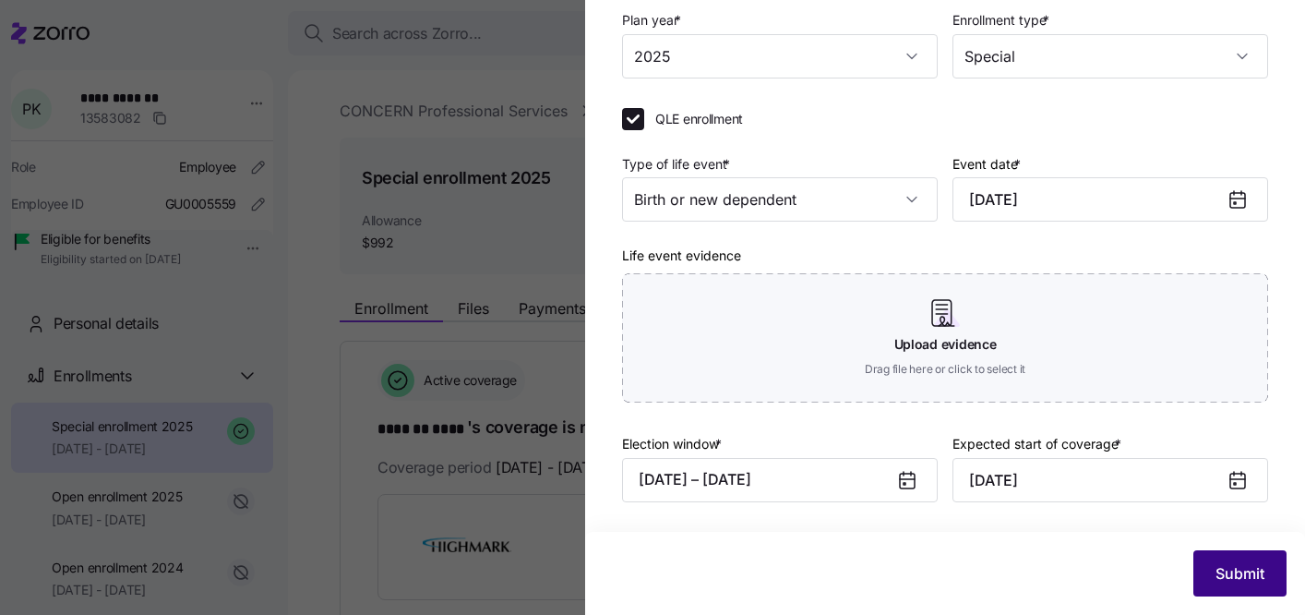
click at [1225, 587] on button "Submit" at bounding box center [1240, 573] width 93 height 46
